Goal: Transaction & Acquisition: Purchase product/service

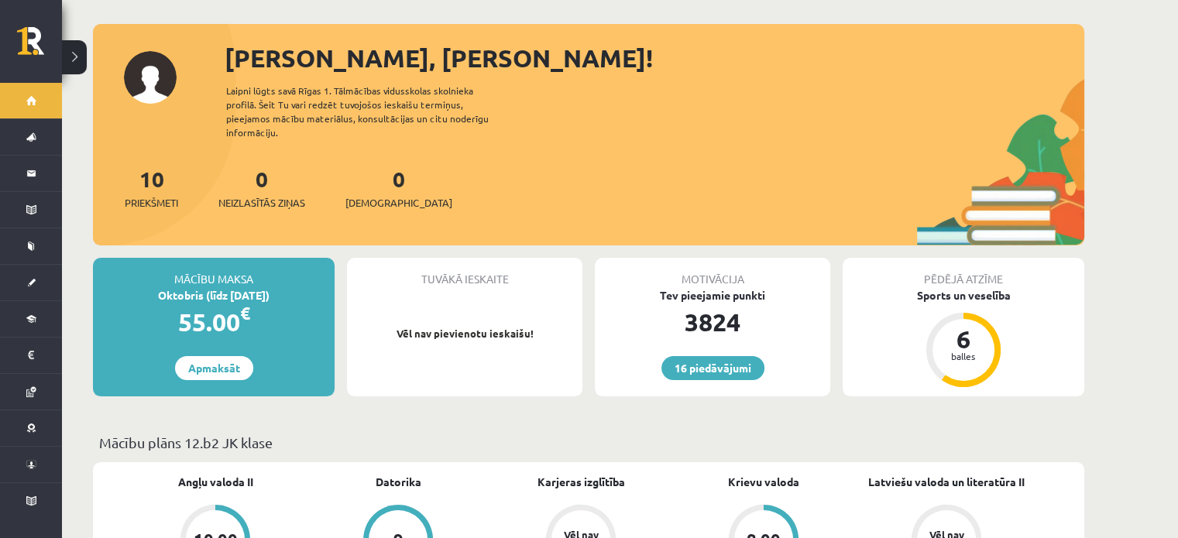
scroll to position [310, 0]
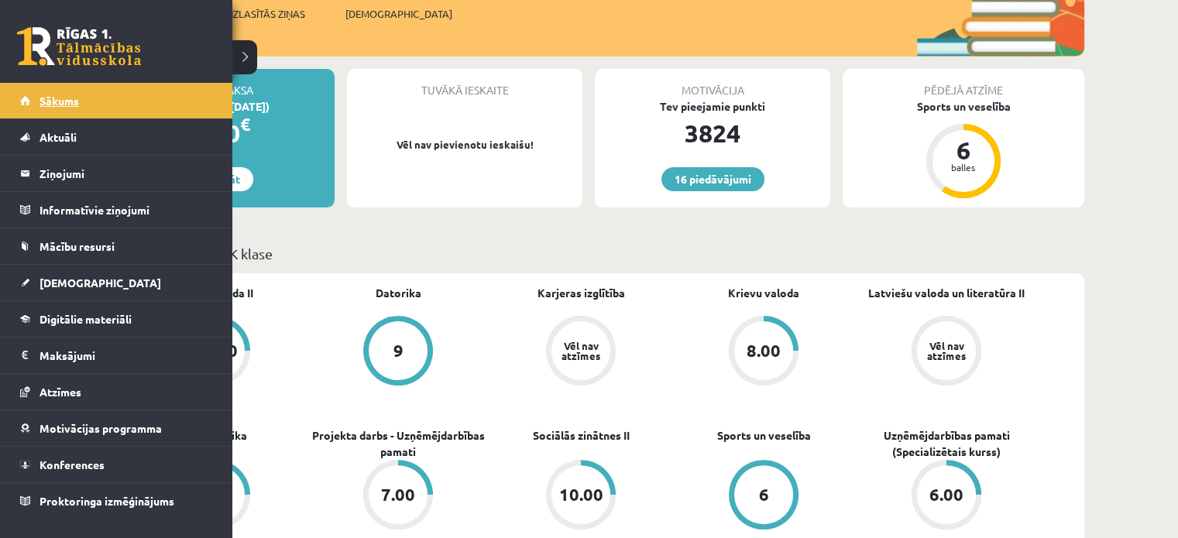
click at [84, 91] on link "Sākums" at bounding box center [116, 101] width 193 height 36
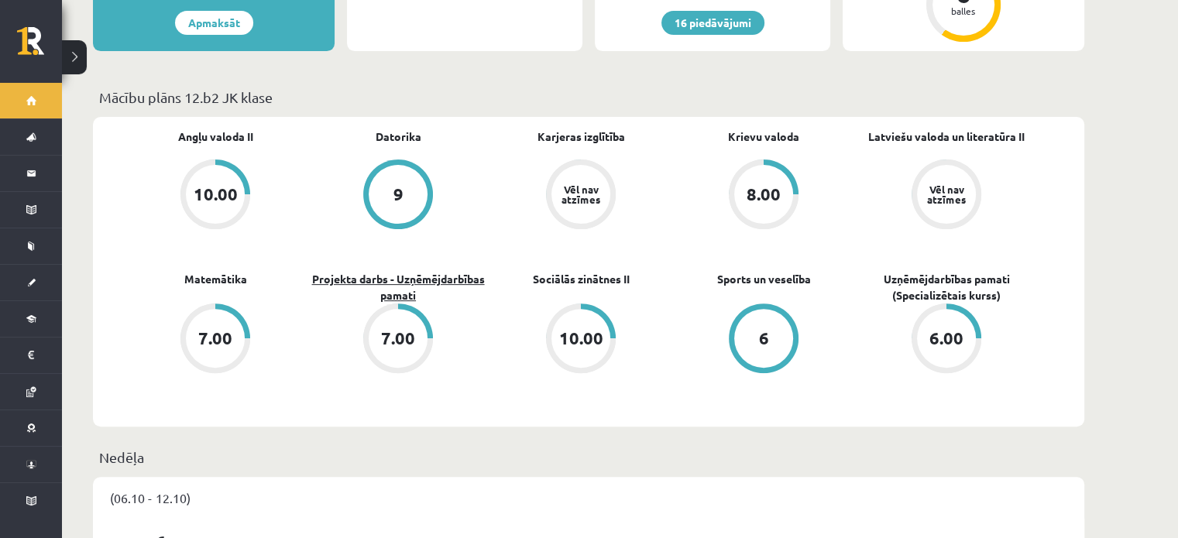
scroll to position [465, 0]
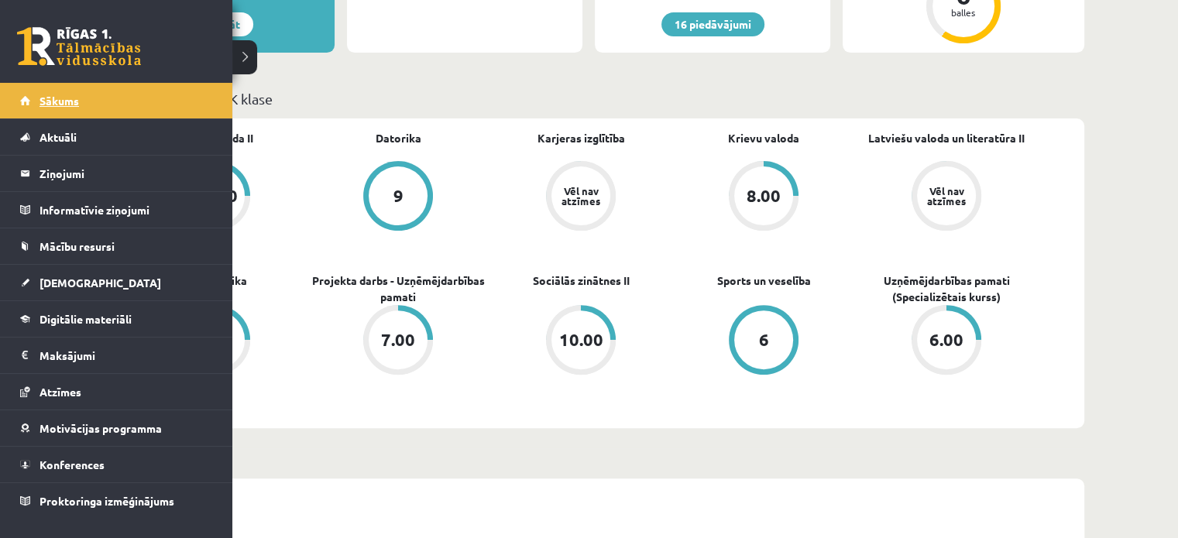
click at [69, 101] on span "Sākums" at bounding box center [60, 101] width 40 height 14
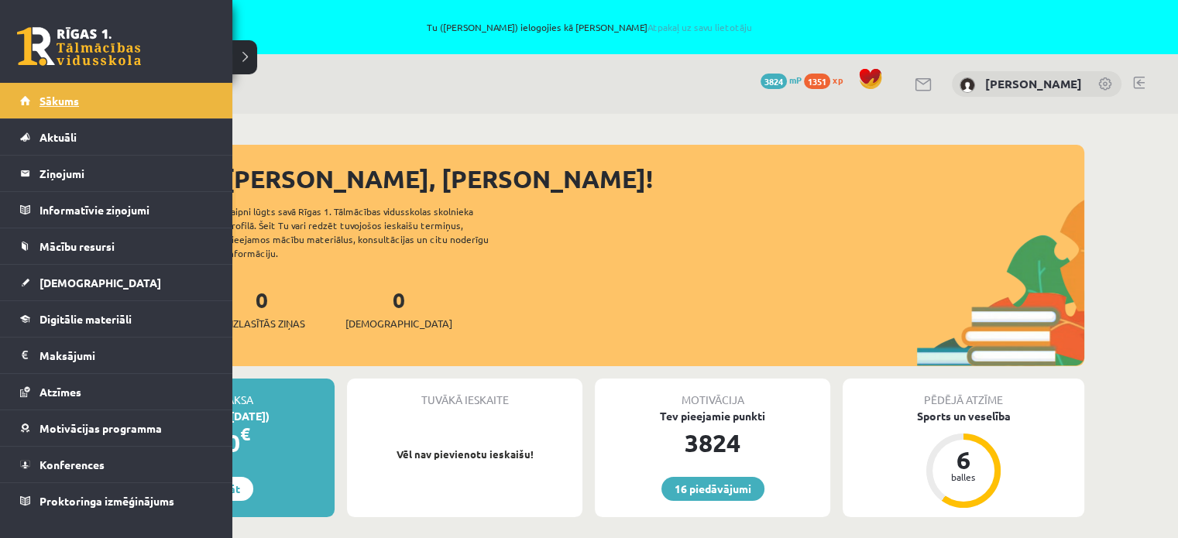
click at [43, 101] on span "Sākums" at bounding box center [60, 101] width 40 height 14
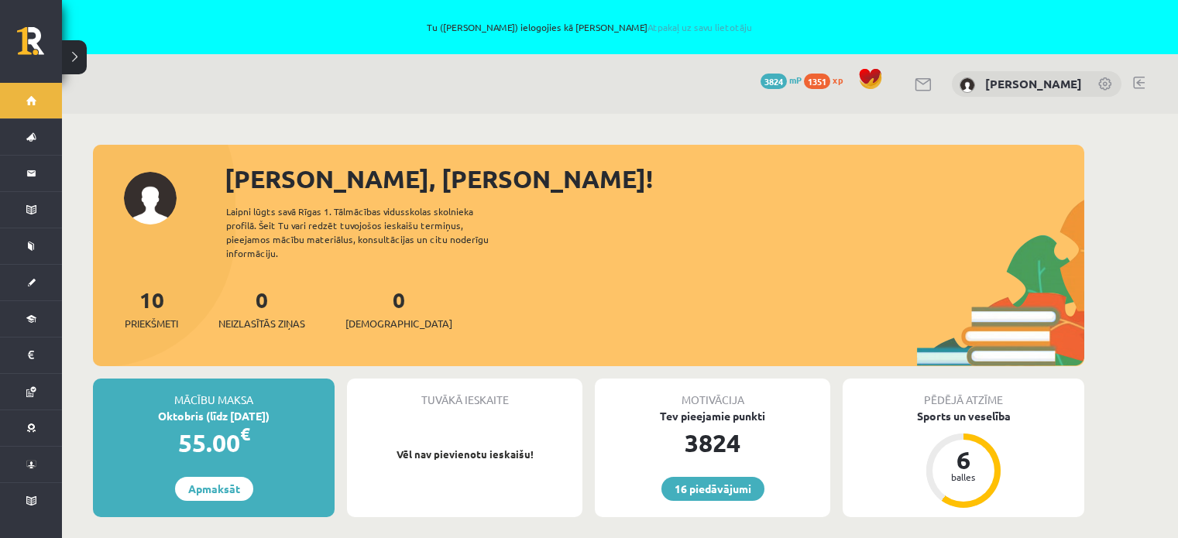
scroll to position [387, 0]
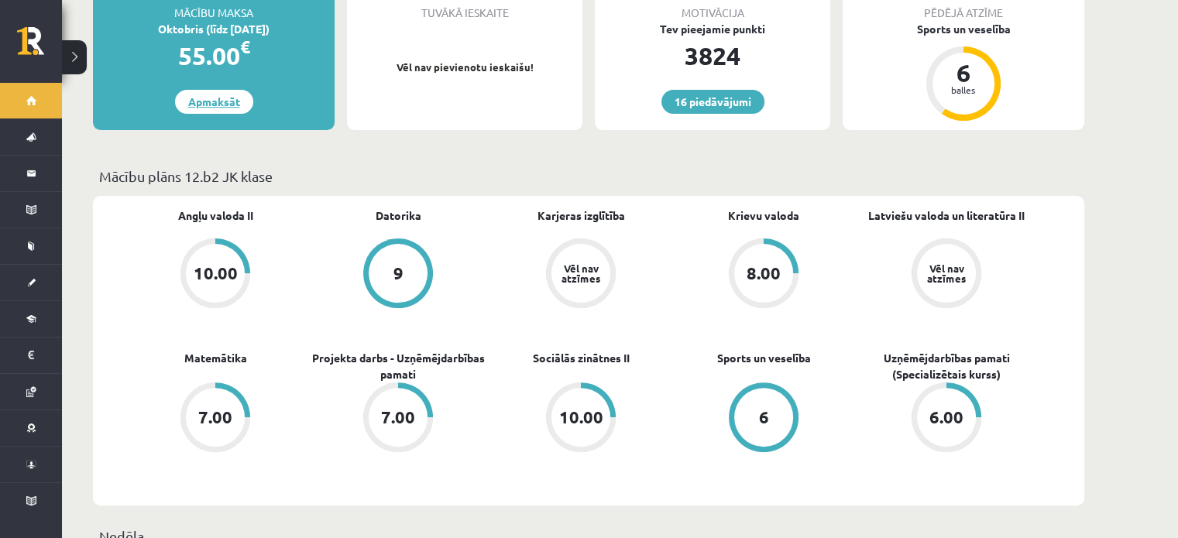
click at [211, 90] on link "Apmaksāt" at bounding box center [214, 102] width 78 height 24
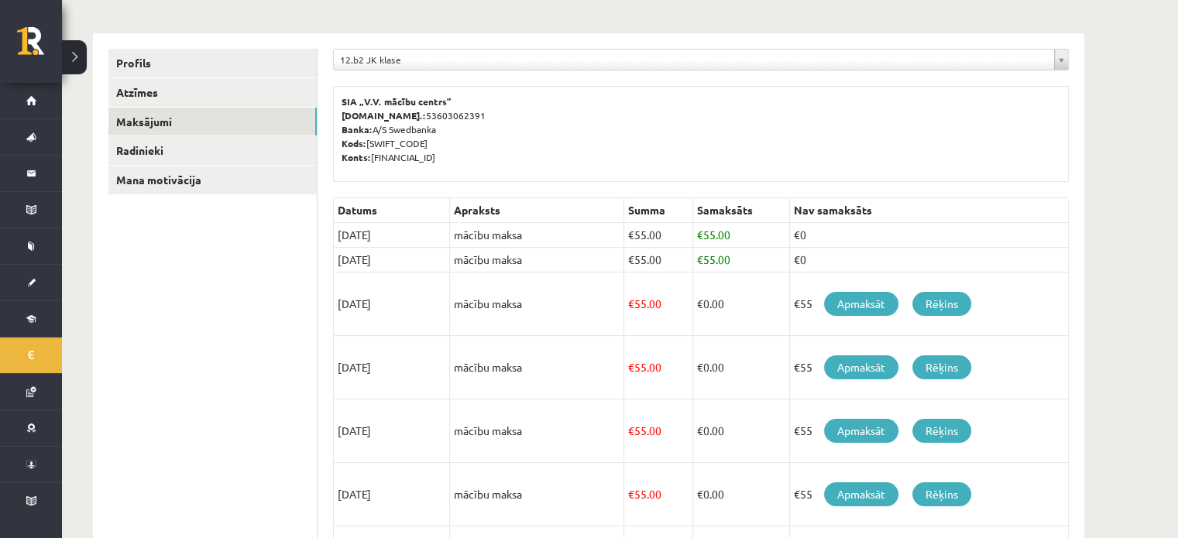
scroll to position [232, 0]
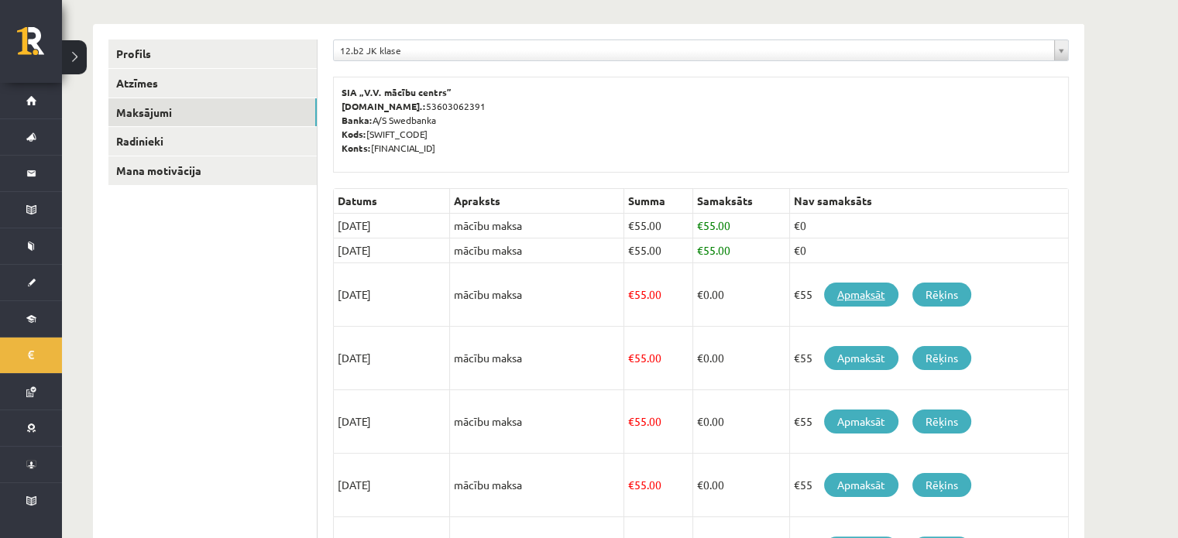
click at [847, 293] on link "Apmaksāt" at bounding box center [861, 295] width 74 height 24
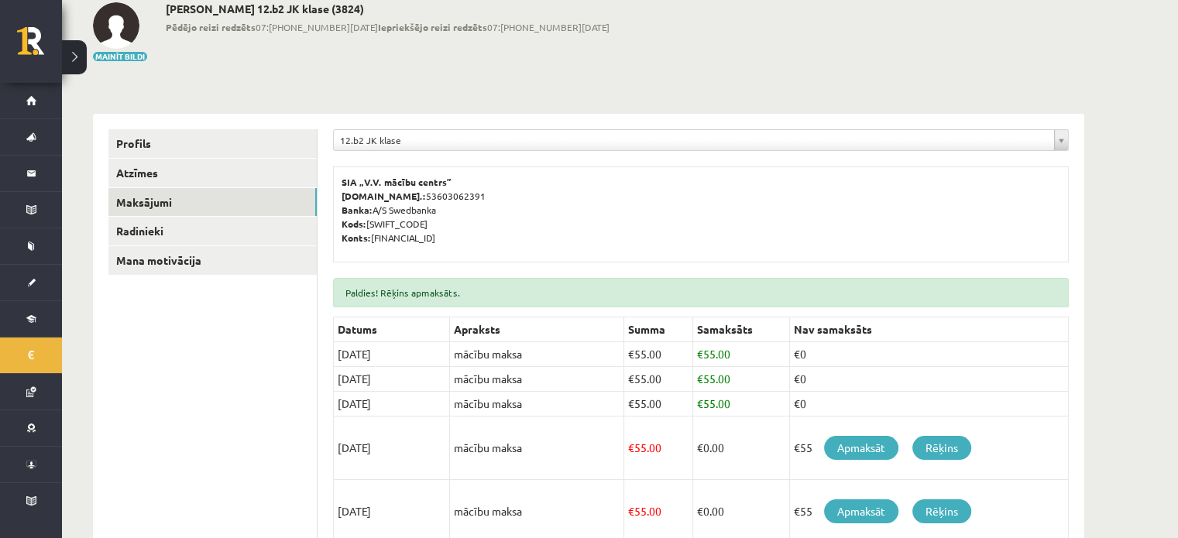
scroll to position [310, 0]
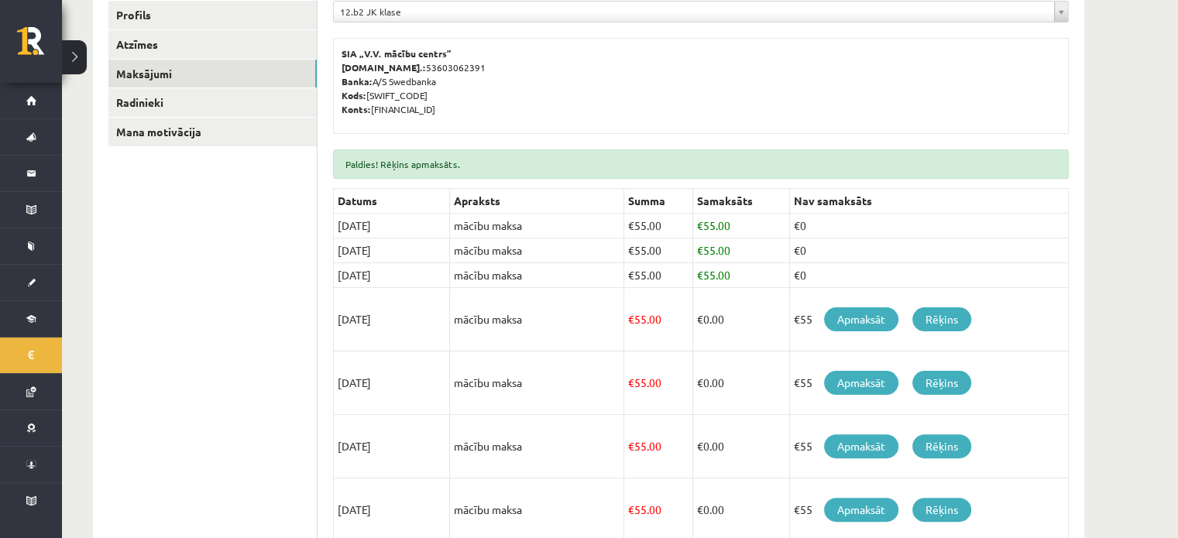
click at [1140, 240] on div "**********" at bounding box center [620, 323] width 1116 height 1039
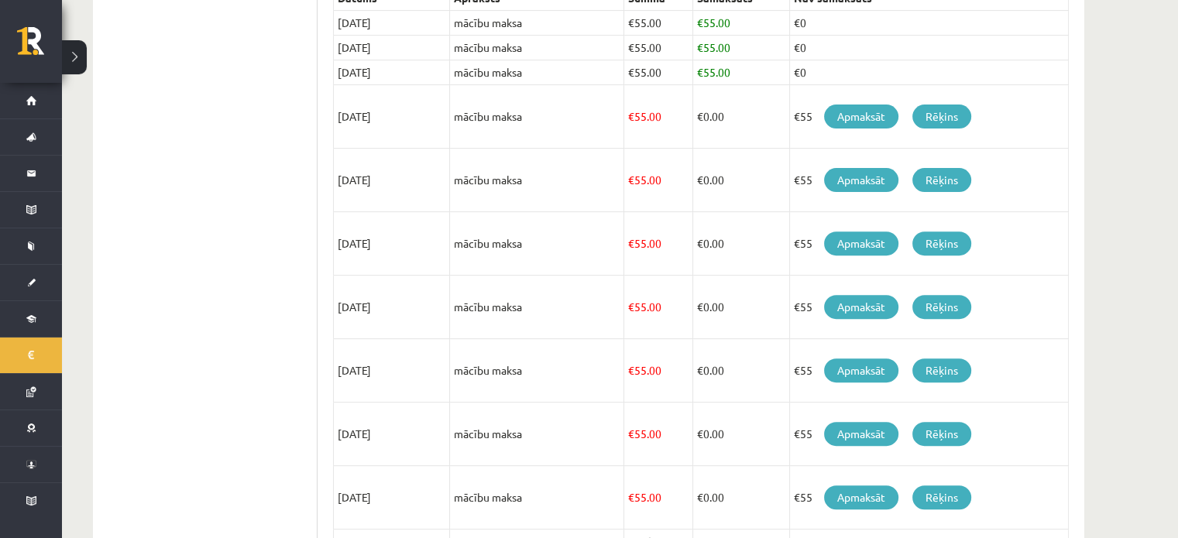
scroll to position [455, 0]
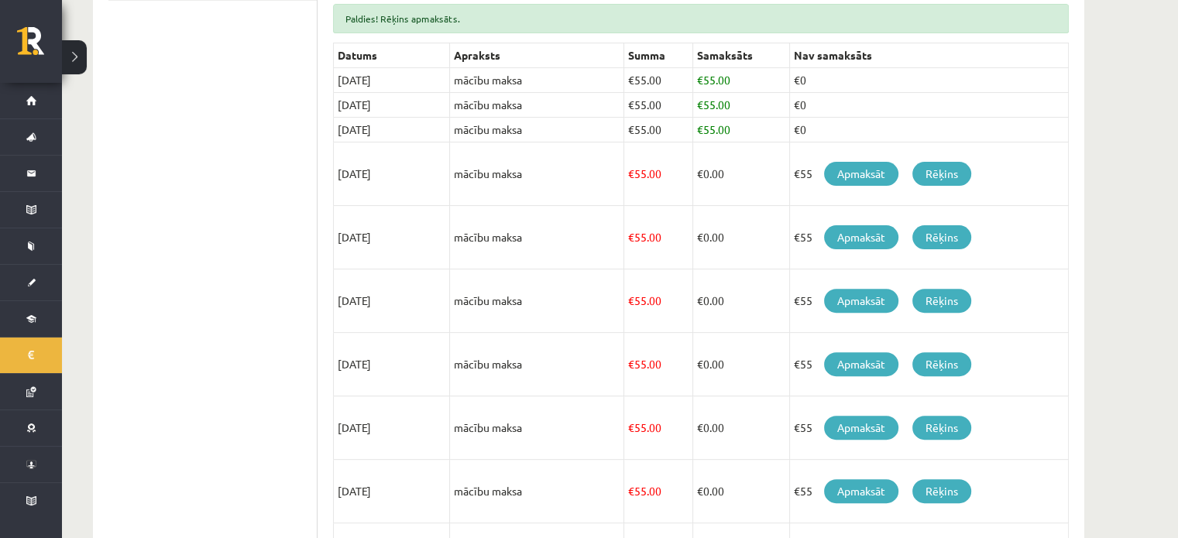
click at [390, 143] on td "[DATE]" at bounding box center [392, 175] width 116 height 64
drag, startPoint x: 335, startPoint y: 75, endPoint x: 854, endPoint y: 126, distance: 520.7
click at [854, 126] on tbody "Datums Apraksts Summa Samaksāts Nav samaksāts [DATE] mācību maksa € 55.00 € 55.…" at bounding box center [701, 327] width 735 height 569
click at [907, 104] on td "€0" at bounding box center [928, 105] width 279 height 25
drag, startPoint x: 741, startPoint y: 67, endPoint x: 733, endPoint y: 138, distance: 70.9
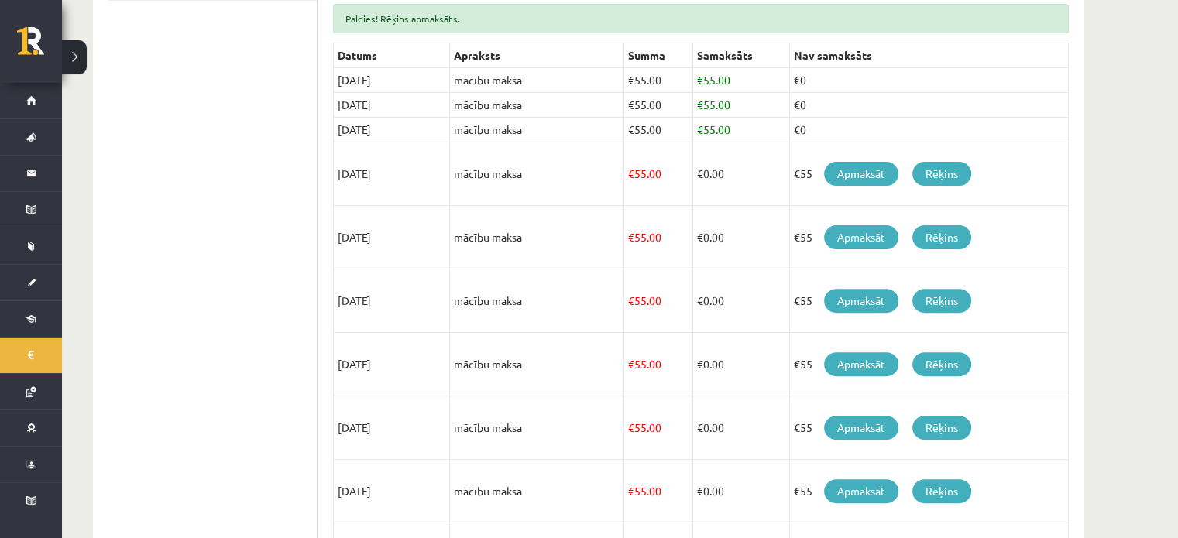
click at [733, 138] on tbody "Datums Apraksts Summa Samaksāts Nav samaksāts 15/08/2025 mācību maksa € 55.00 €…" at bounding box center [701, 327] width 735 height 569
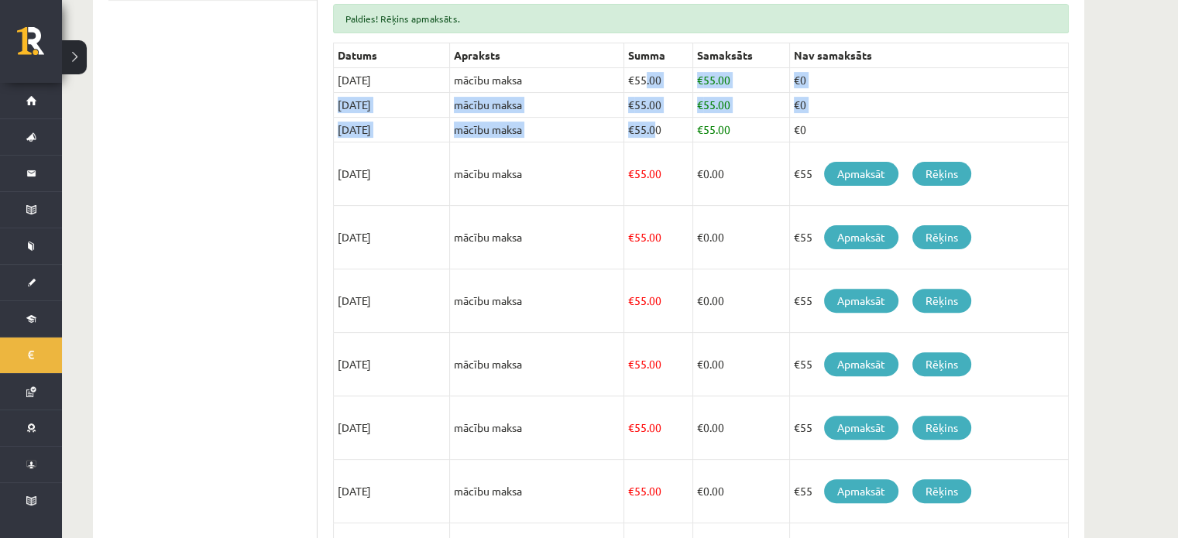
drag, startPoint x: 642, startPoint y: 68, endPoint x: 654, endPoint y: 126, distance: 59.2
click at [652, 126] on tbody "Datums Apraksts Summa Samaksāts Nav samaksāts 15/08/2025 mācību maksa € 55.00 €…" at bounding box center [701, 327] width 735 height 569
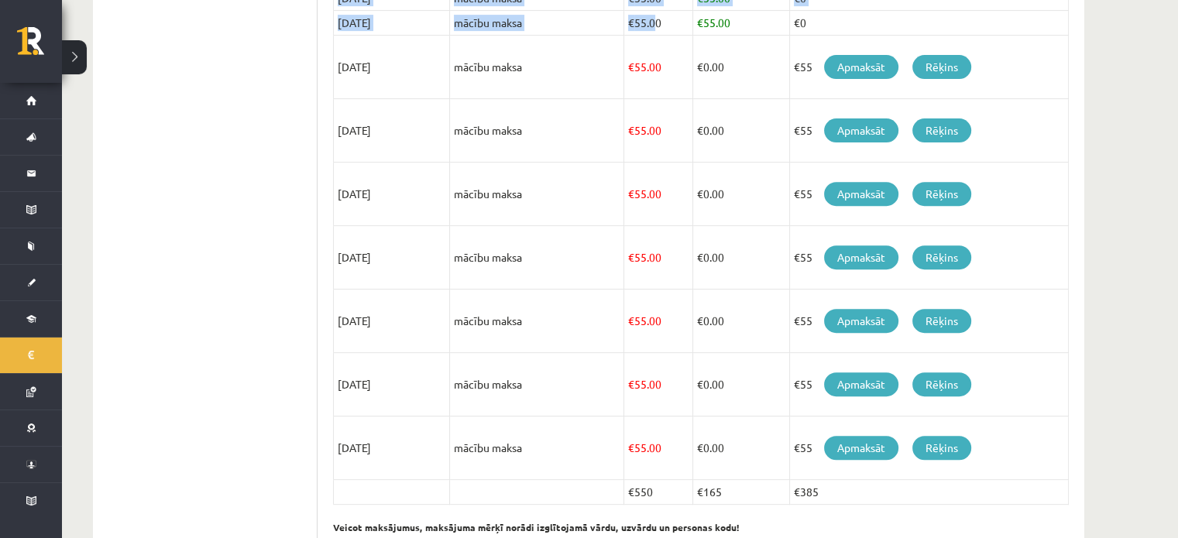
scroll to position [610, 0]
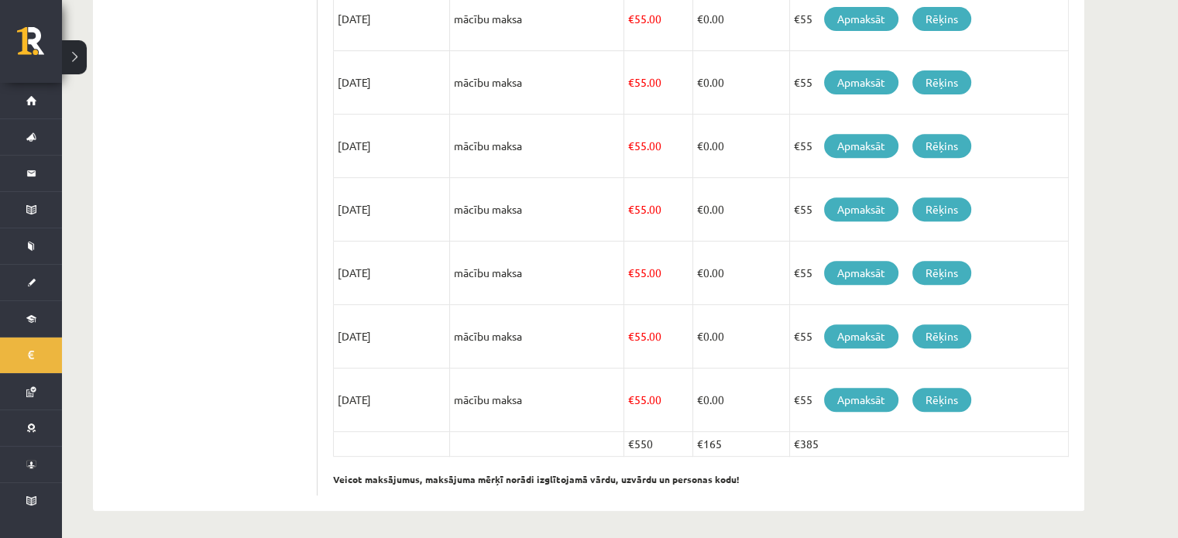
drag, startPoint x: 630, startPoint y: 441, endPoint x: 725, endPoint y: 429, distance: 96.0
click at [658, 439] on td "€550" at bounding box center [658, 444] width 69 height 25
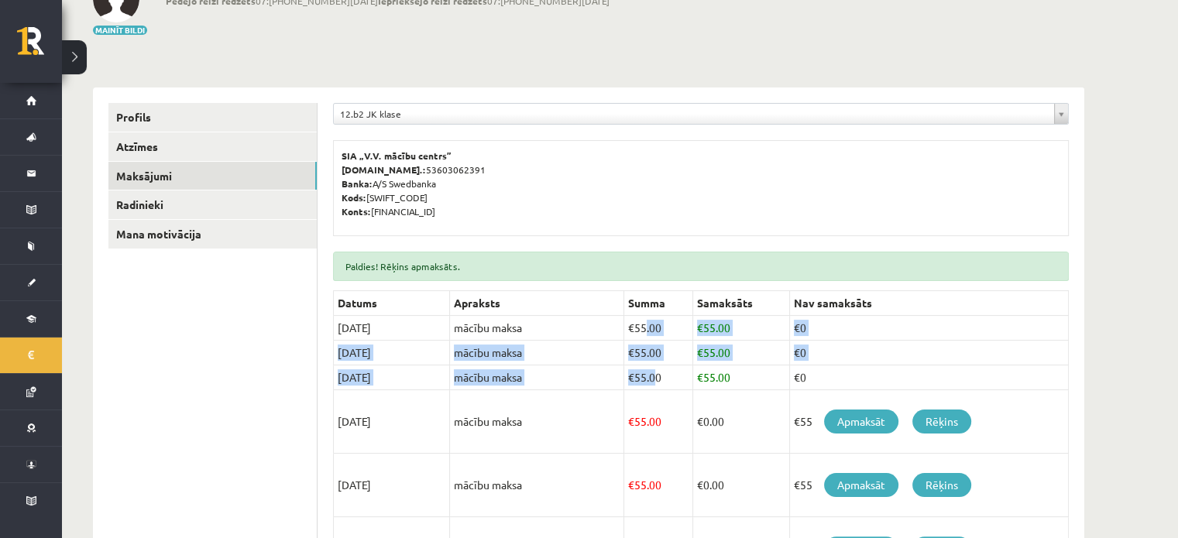
scroll to position [68, 0]
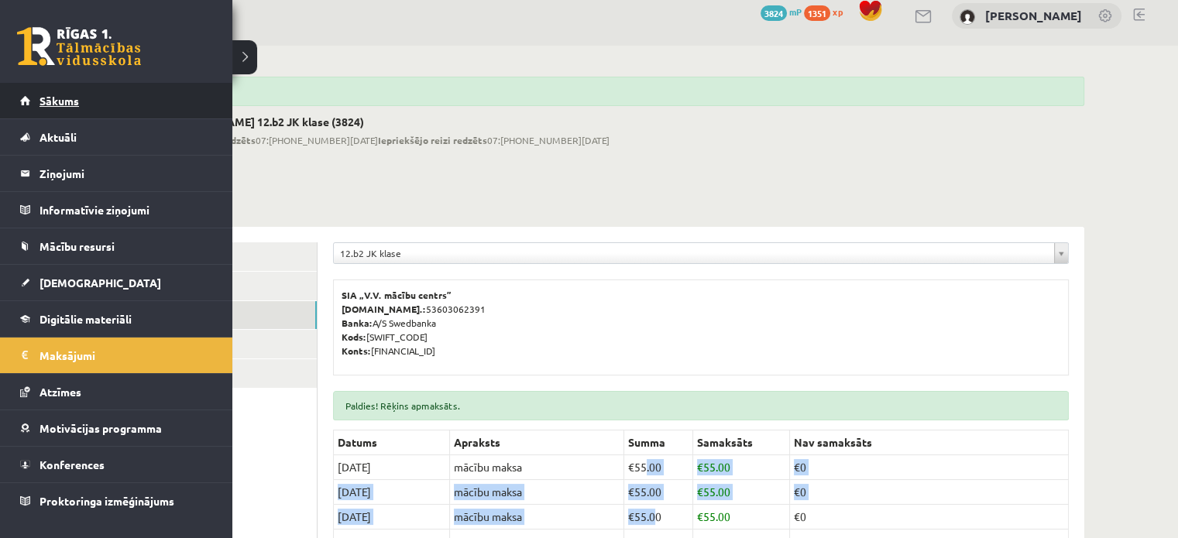
click at [62, 100] on span "Sākums" at bounding box center [60, 101] width 40 height 14
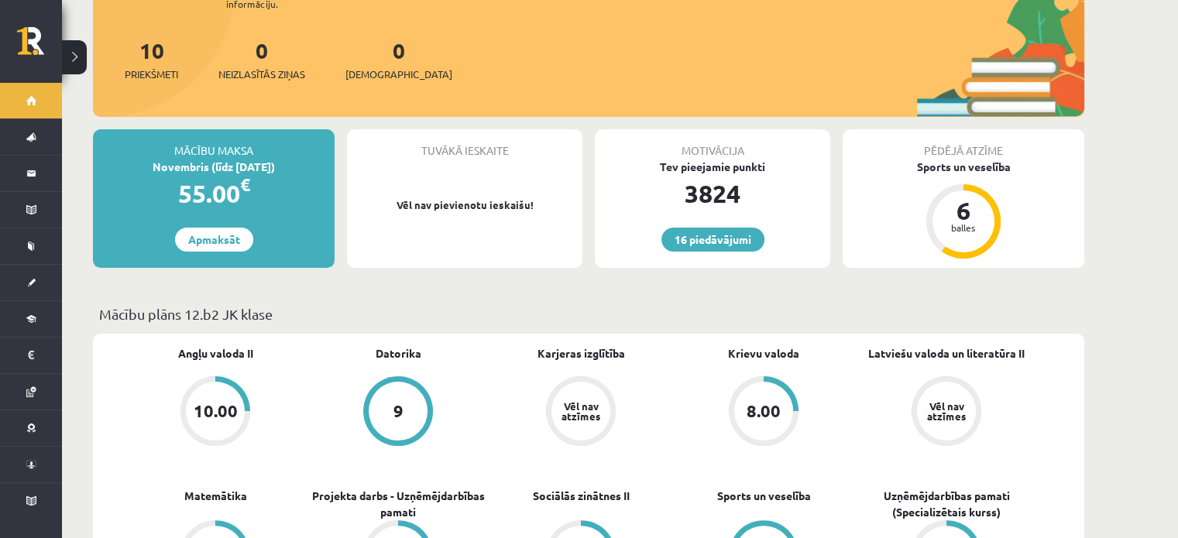
scroll to position [387, 0]
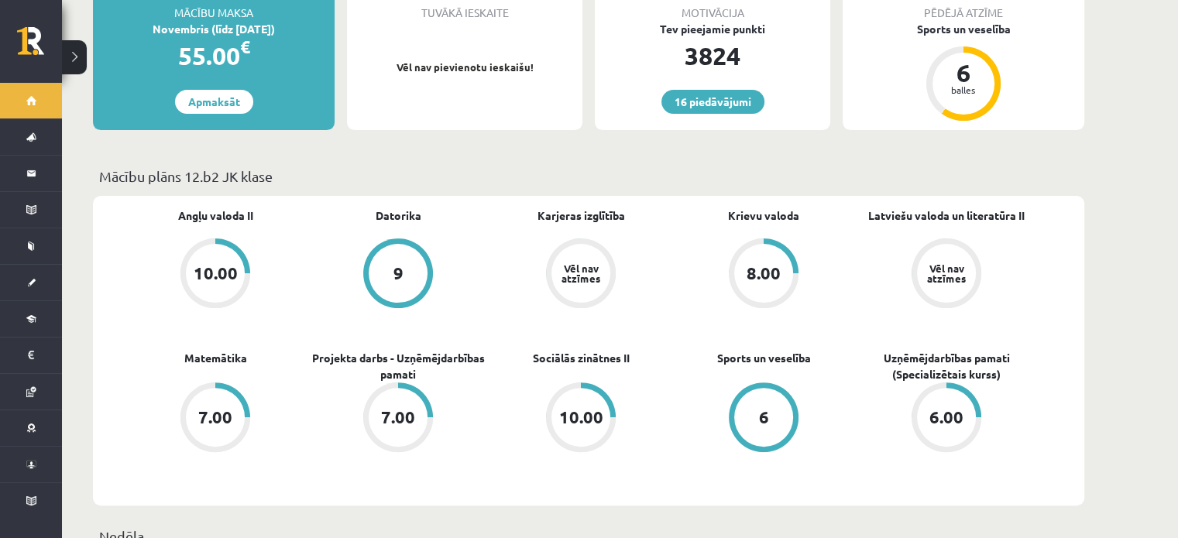
click at [889, 486] on div "Angļu valoda II 10.00 Datorika 9 Karjeras izglītība Vēl nav atzīmes Krievu valo…" at bounding box center [589, 351] width 992 height 310
click at [785, 508] on div "Angļu valoda II 10.00 Datorika 9 Karjeras izglītība Vēl nav atzīmes Krievu valo…" at bounding box center [589, 361] width 992 height 330
click at [398, 457] on div "Angļu valoda II 10.00 Datorika 9 Karjeras izglītība Vēl nav atzīmes Krievu valo…" at bounding box center [581, 351] width 914 height 287
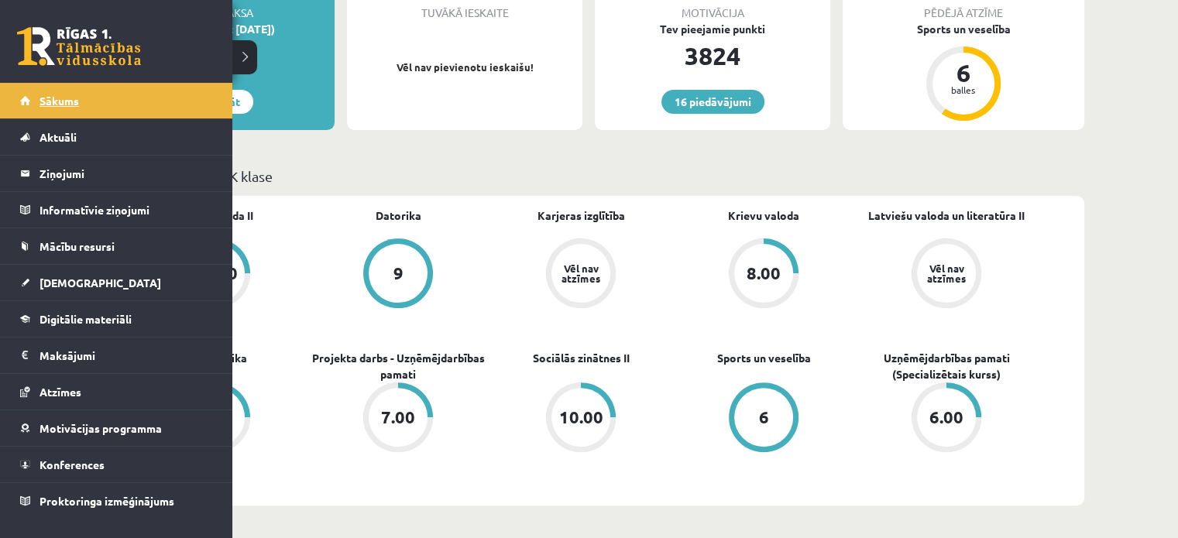
click at [77, 97] on span "Sākums" at bounding box center [60, 101] width 40 height 14
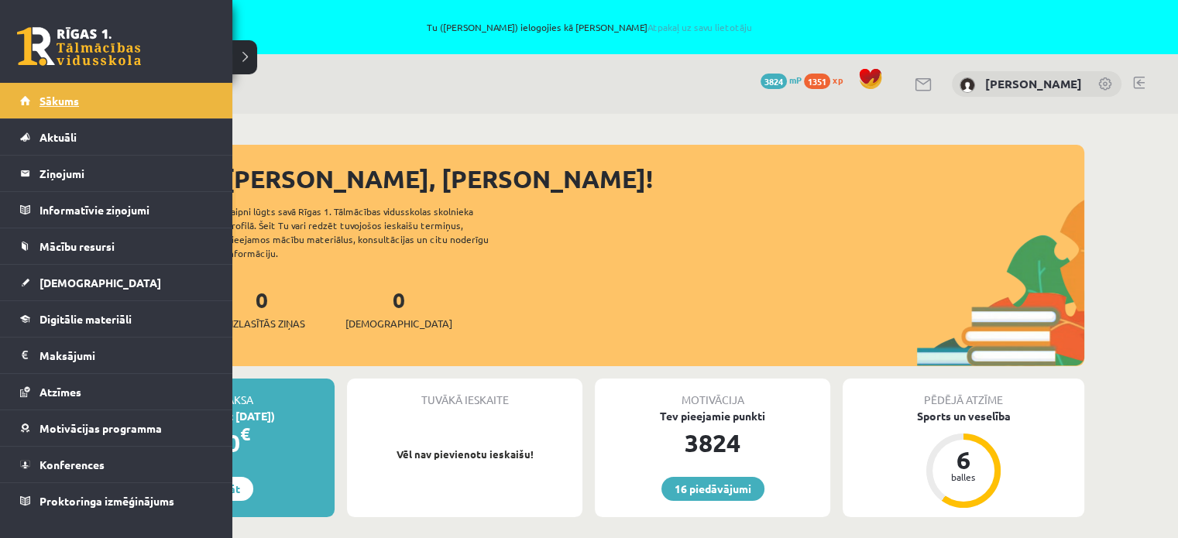
click at [50, 92] on link "Sākums" at bounding box center [116, 101] width 193 height 36
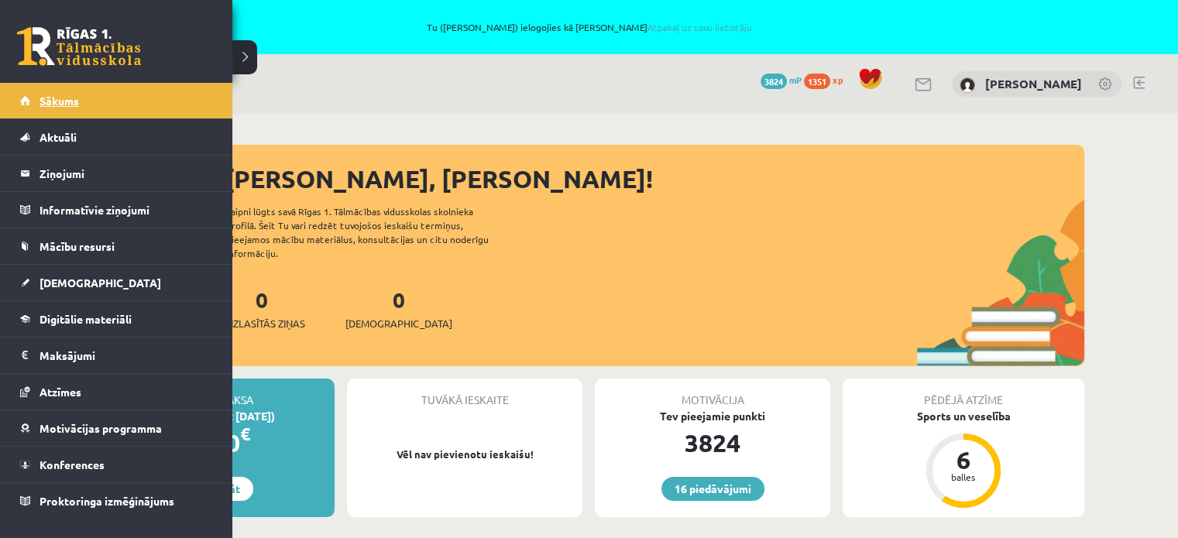
click at [56, 95] on span "Sākums" at bounding box center [60, 101] width 40 height 14
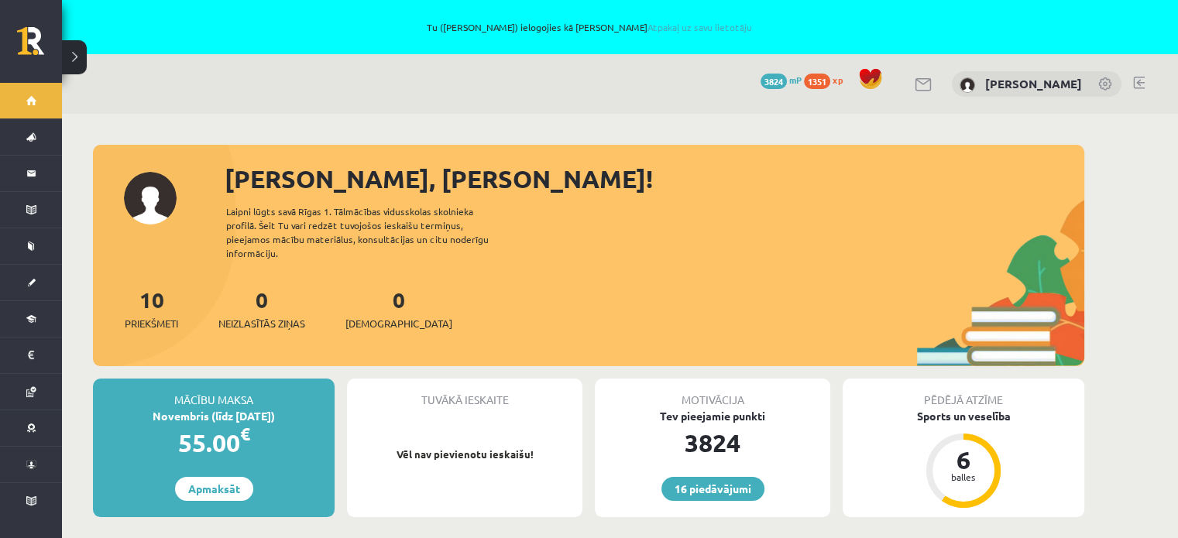
click at [700, 290] on div "10 Priekšmeti 0 Neizlasītās ziņas 0 Ieskaites" at bounding box center [589, 325] width 992 height 83
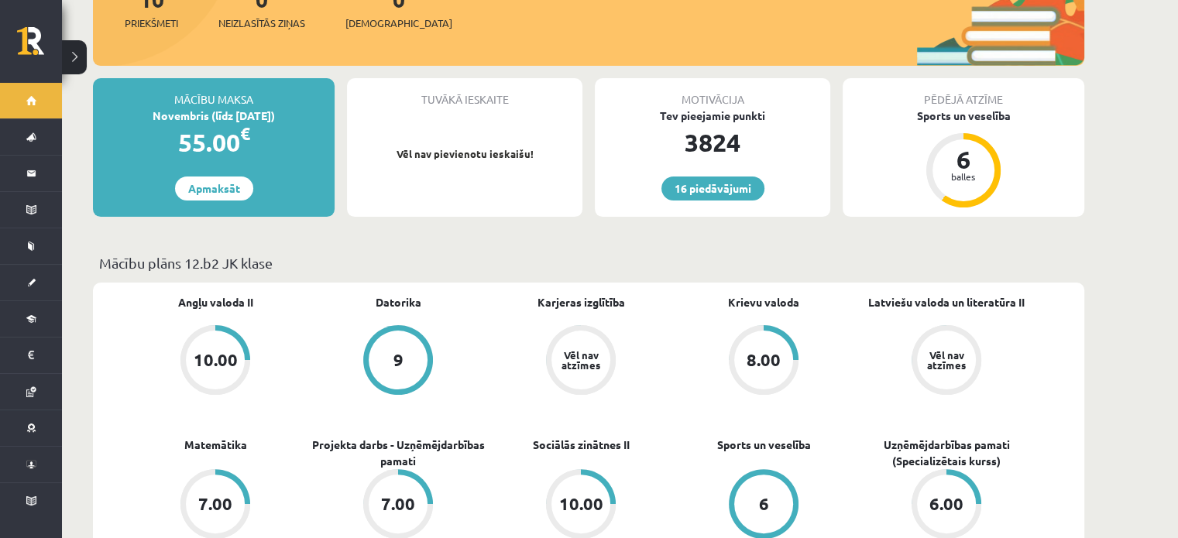
scroll to position [620, 0]
